Goal: Task Accomplishment & Management: Complete application form

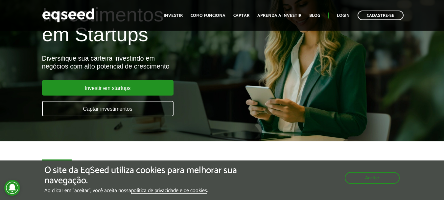
scroll to position [66, 0]
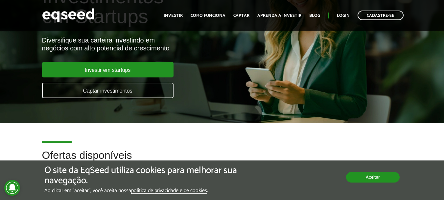
click at [370, 176] on button "Aceitar" at bounding box center [373, 177] width 54 height 11
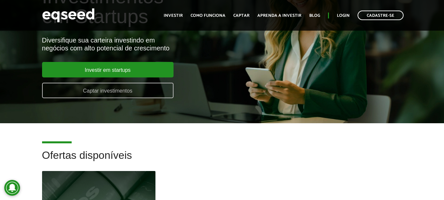
click at [111, 91] on link "Captar investimentos" at bounding box center [107, 90] width 131 height 15
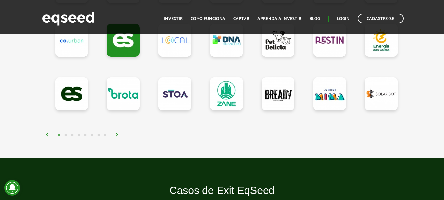
scroll to position [690, 0]
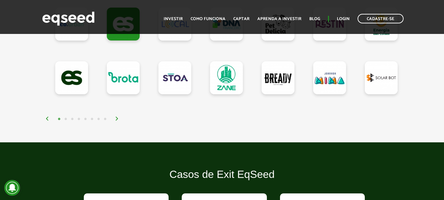
click at [115, 120] on img at bounding box center [117, 118] width 4 height 4
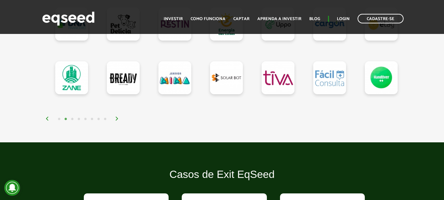
click at [115, 120] on img at bounding box center [117, 118] width 4 height 4
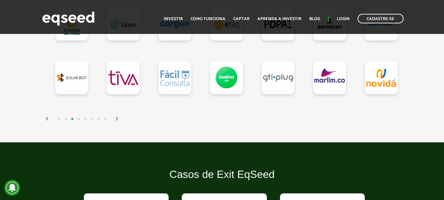
click at [115, 120] on img at bounding box center [117, 118] width 4 height 4
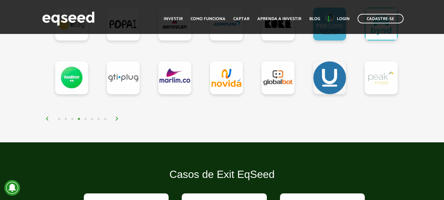
click at [115, 120] on img at bounding box center [117, 118] width 4 height 4
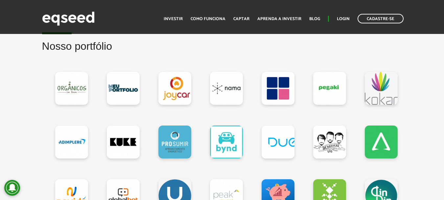
scroll to position [592, 0]
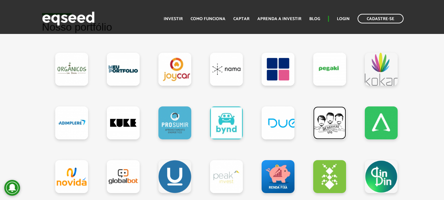
click at [333, 129] on link at bounding box center [329, 122] width 33 height 33
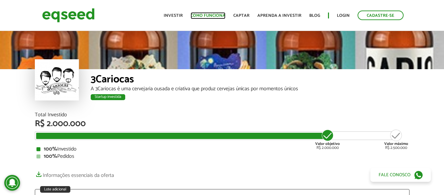
click at [212, 14] on link "Como funciona" at bounding box center [208, 15] width 35 height 4
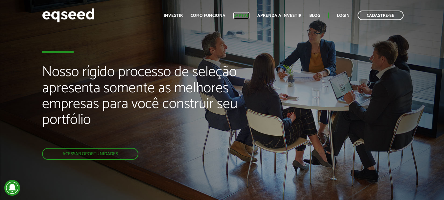
click at [245, 15] on link "Captar" at bounding box center [241, 15] width 16 height 4
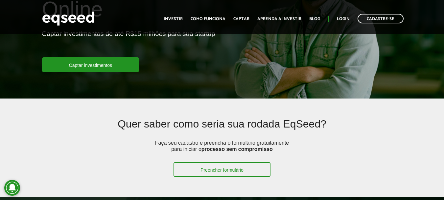
scroll to position [99, 0]
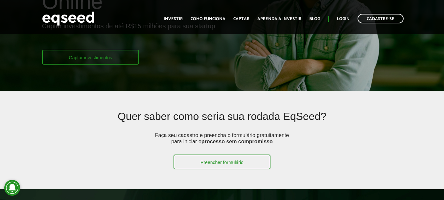
click at [94, 55] on link "Captar investimentos" at bounding box center [90, 57] width 97 height 15
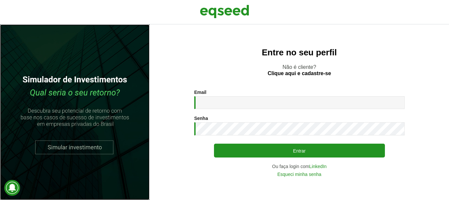
click at [71, 145] on link at bounding box center [75, 111] width 150 height 175
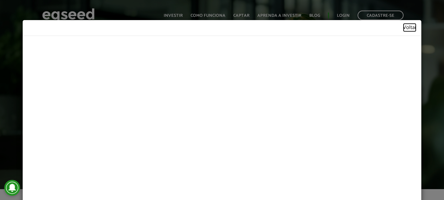
click at [406, 28] on link "Voltar" at bounding box center [409, 28] width 13 height 6
